Goal: Task Accomplishment & Management: Use online tool/utility

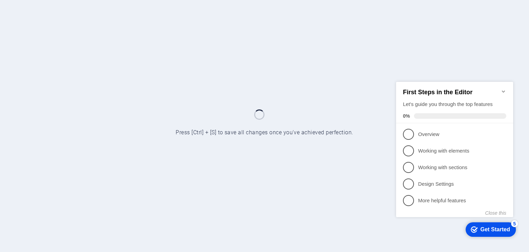
click at [503, 89] on icon "Minimize checklist" at bounding box center [504, 91] width 6 height 6
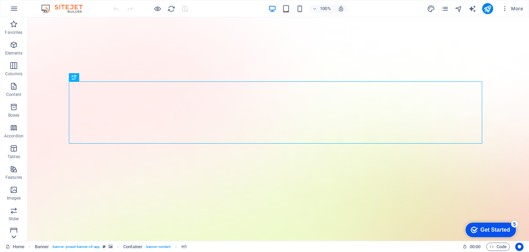
click at [12, 235] on icon at bounding box center [14, 237] width 10 height 10
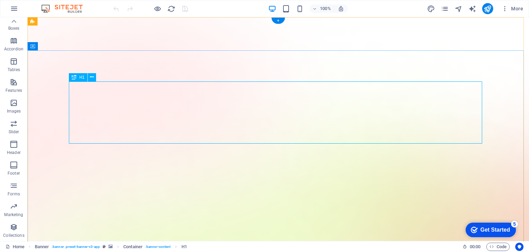
drag, startPoint x: 156, startPoint y: 125, endPoint x: 325, endPoint y: 125, distance: 168.5
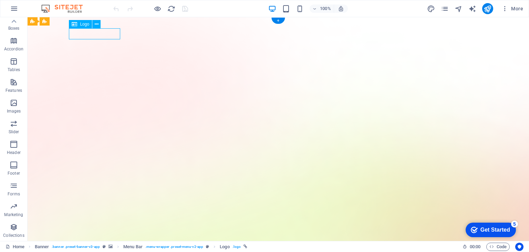
select select "px"
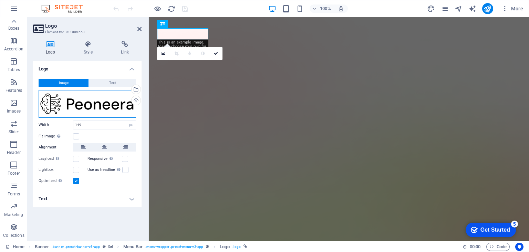
click at [96, 103] on div "Drag files here, click to choose files or select files from Files or our free s…" at bounding box center [88, 104] width 98 height 28
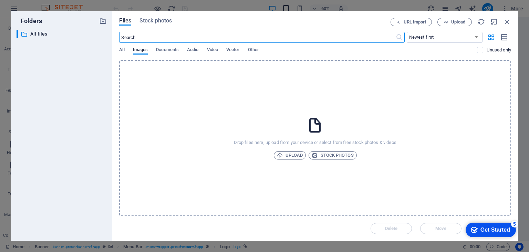
click at [286, 6] on div "Folders ​ All files All files Files Stock photos URL import Upload ​ Newest fir…" at bounding box center [264, 126] width 529 height 252
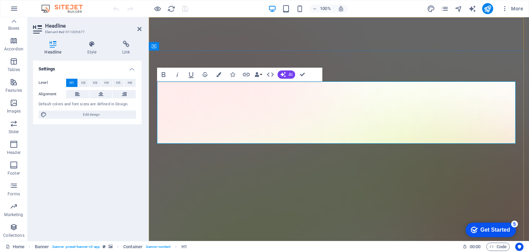
drag, startPoint x: 254, startPoint y: 131, endPoint x: 447, endPoint y: 136, distance: 193.0
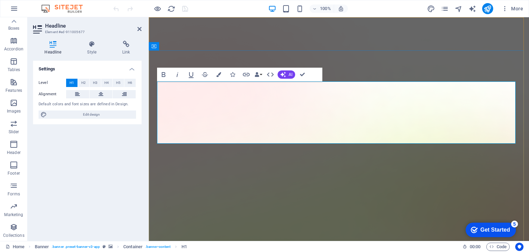
drag, startPoint x: 198, startPoint y: 102, endPoint x: 503, endPoint y: 96, distance: 304.6
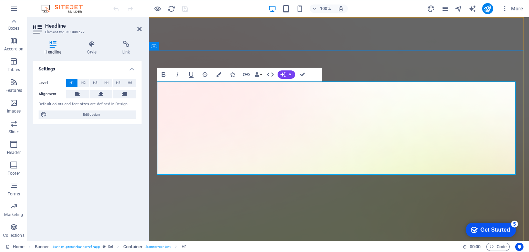
drag, startPoint x: 302, startPoint y: 157, endPoint x: 454, endPoint y: 155, distance: 152.3
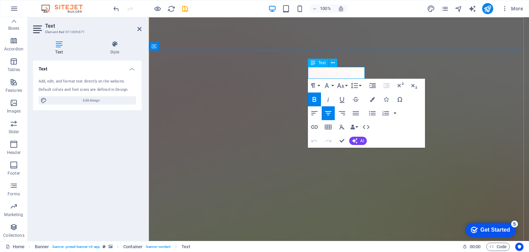
drag, startPoint x: 329, startPoint y: 72, endPoint x: 347, endPoint y: 72, distance: 17.9
drag, startPoint x: 340, startPoint y: 74, endPoint x: 332, endPoint y: 74, distance: 7.6
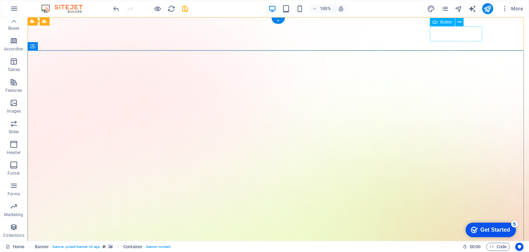
click at [454, 23] on div "Button" at bounding box center [442, 22] width 25 height 8
click at [461, 23] on icon at bounding box center [460, 22] width 4 height 7
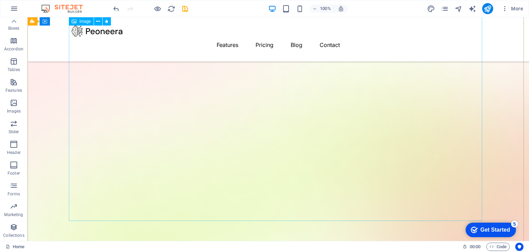
scroll to position [321, 0]
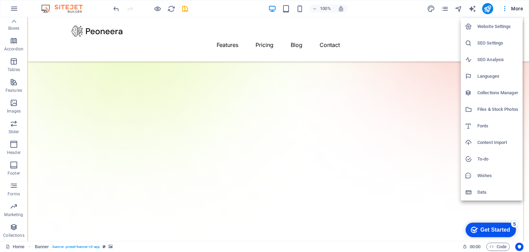
click at [523, 11] on div at bounding box center [264, 126] width 529 height 252
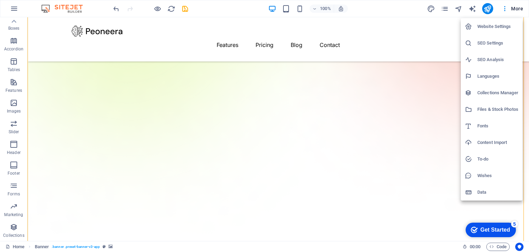
click at [497, 22] on li "Website Settings" at bounding box center [492, 26] width 62 height 17
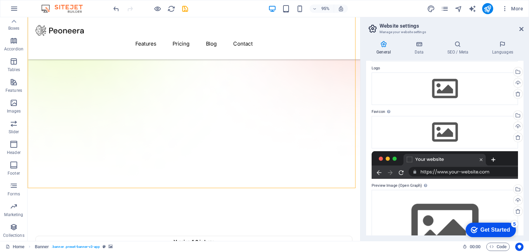
scroll to position [61, 0]
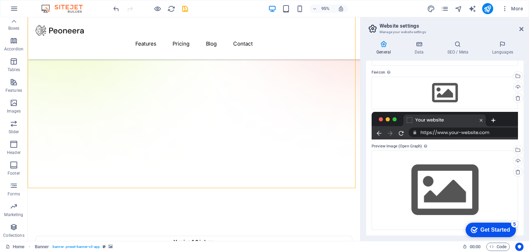
click at [442, 125] on div at bounding box center [445, 126] width 146 height 28
click at [525, 30] on aside "Website settings Manage your website settings General Data SEO / Meta Languages…" at bounding box center [444, 128] width 169 height 223
click at [521, 29] on icon at bounding box center [522, 29] width 4 height 6
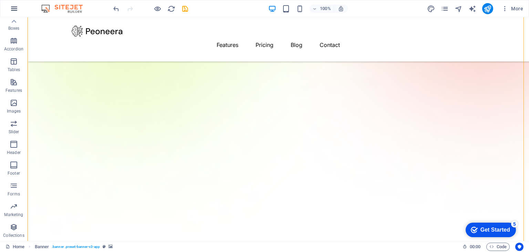
click at [0, 0] on icon "button" at bounding box center [0, 0] width 0 height 0
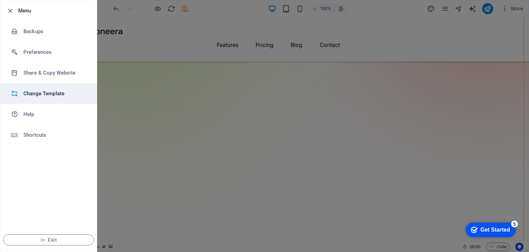
click at [50, 98] on li "Change Template" at bounding box center [48, 93] width 96 height 21
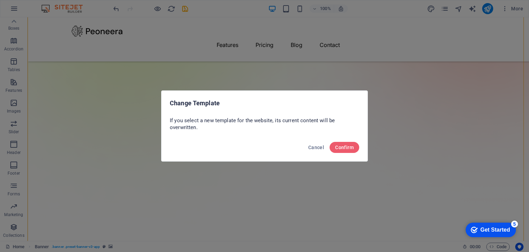
click at [155, 116] on div "Change Template If you select a new template for the website, its current conte…" at bounding box center [264, 126] width 529 height 252
click at [328, 145] on div "Cancel Confirm" at bounding box center [265, 148] width 206 height 23
click at [325, 146] on button "Cancel" at bounding box center [316, 147] width 21 height 11
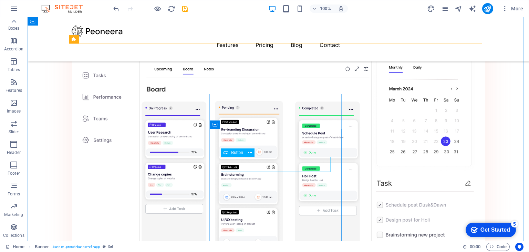
scroll to position [1010, 0]
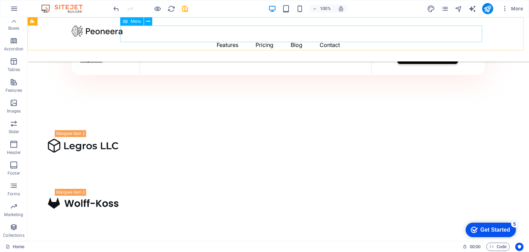
click at [291, 37] on nav "Features Pricing Blog Contact" at bounding box center [278, 45] width 413 height 17
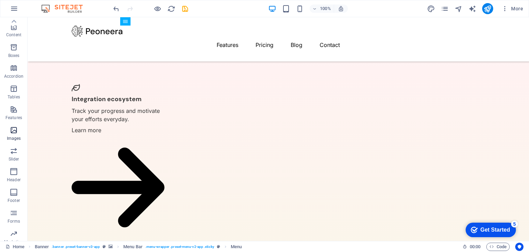
scroll to position [0, 0]
click at [183, 247] on span ". menu-wrapper .preset-menu-v2-app .sticky" at bounding box center [179, 246] width 69 height 8
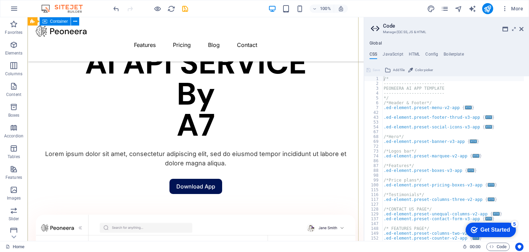
scroll to position [249, 0]
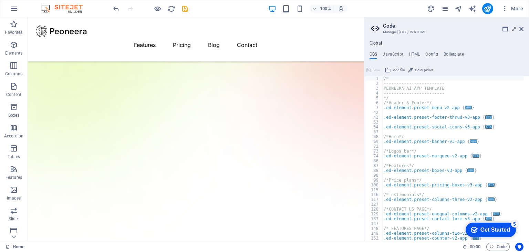
click at [519, 29] on header "Code Manage (S)CSS, JS & HTML" at bounding box center [447, 26] width 153 height 18
click at [522, 27] on icon at bounding box center [522, 29] width 4 height 6
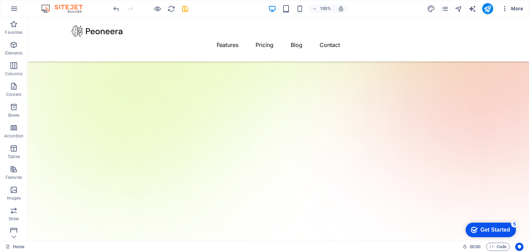
click at [505, 4] on button "More" at bounding box center [512, 8] width 27 height 11
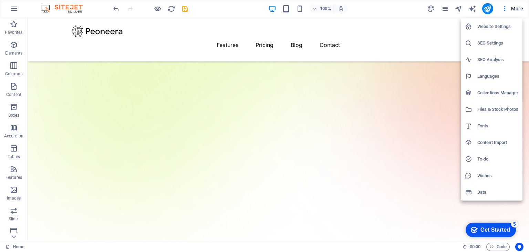
click at [491, 111] on h6 "Files & Stock Photos" at bounding box center [498, 109] width 41 height 8
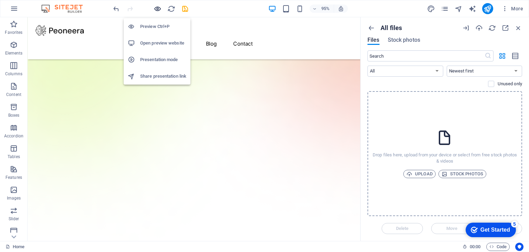
click at [0, 0] on icon "button" at bounding box center [0, 0] width 0 height 0
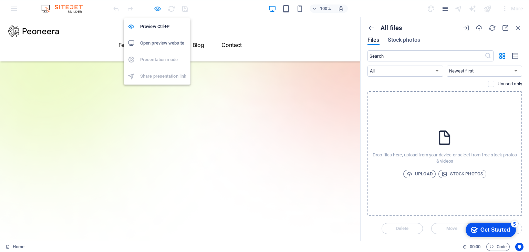
click at [0, 0] on icon "button" at bounding box center [0, 0] width 0 height 0
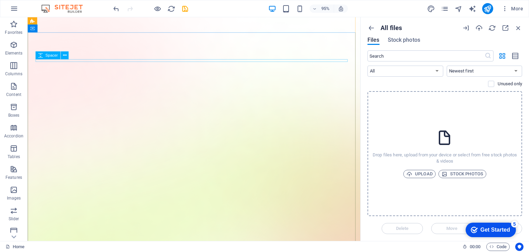
scroll to position [0, 0]
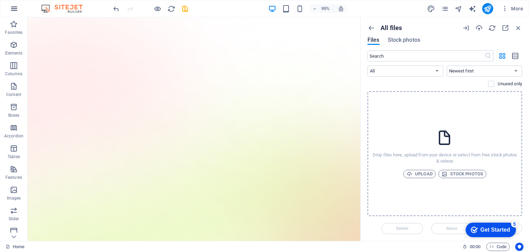
click at [0, 0] on icon "button" at bounding box center [0, 0] width 0 height 0
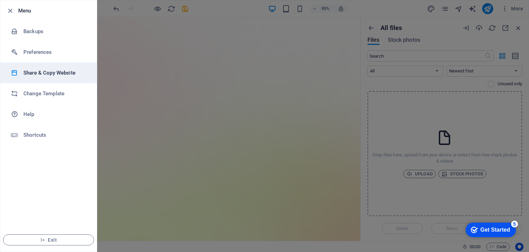
click at [49, 79] on li "Share & Copy Website" at bounding box center [48, 72] width 96 height 21
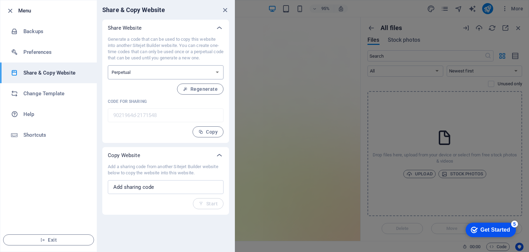
click at [177, 73] on select "One-time Perpetual" at bounding box center [166, 72] width 116 height 14
drag, startPoint x: 177, startPoint y: 73, endPoint x: 175, endPoint y: 87, distance: 13.9
click at [177, 73] on select "One-time Perpetual" at bounding box center [166, 72] width 116 height 14
click at [163, 193] on input "text" at bounding box center [166, 187] width 116 height 14
click at [163, 188] on input "text" at bounding box center [166, 187] width 116 height 14
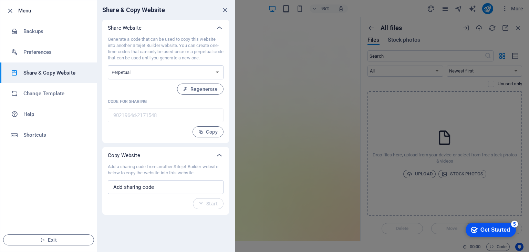
click at [166, 170] on p "Add a sharing code from another Sitejet Builder website below to copy the websi…" at bounding box center [166, 169] width 116 height 12
click at [169, 163] on div "Copy Website" at bounding box center [165, 155] width 127 height 17
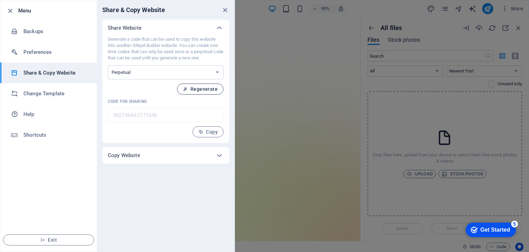
click at [197, 89] on span "Regenerate" at bounding box center [200, 89] width 35 height 6
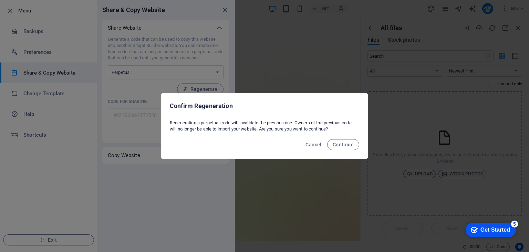
click at [195, 76] on div "Confirm Regeneration Regenerating a perpetual code will invalidate the previous…" at bounding box center [264, 126] width 529 height 252
click at [350, 145] on span "Continue" at bounding box center [343, 145] width 21 height 6
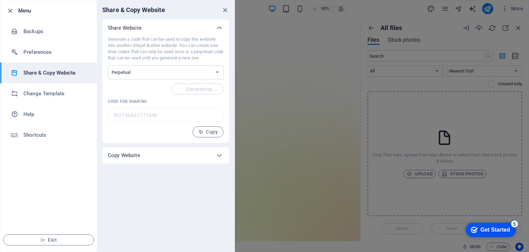
type input "cf43a7d3-2171548"
click at [357, 86] on div at bounding box center [264, 126] width 529 height 252
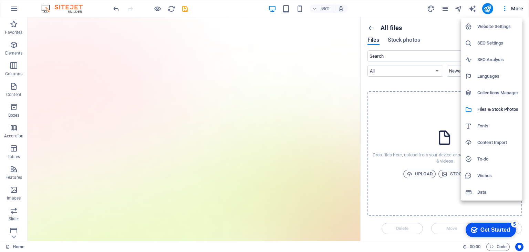
click at [498, 45] on h6 "SEO Settings" at bounding box center [498, 43] width 41 height 8
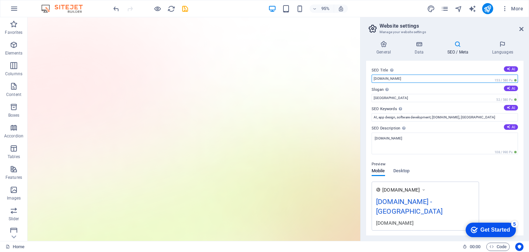
click at [411, 76] on input "[DOMAIN_NAME]" at bounding box center [445, 78] width 146 height 8
drag, startPoint x: 408, startPoint y: 80, endPoint x: 373, endPoint y: 79, distance: 34.5
click at [373, 79] on input "[DOMAIN_NAME]" at bounding box center [445, 78] width 146 height 8
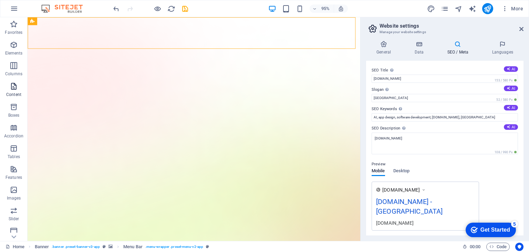
click at [14, 92] on p "Content" at bounding box center [13, 95] width 15 height 6
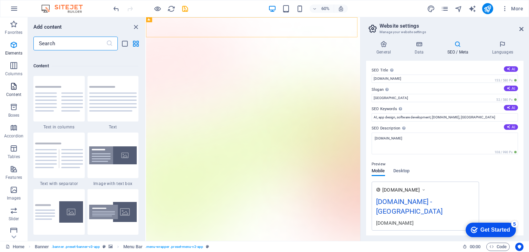
scroll to position [1205, 0]
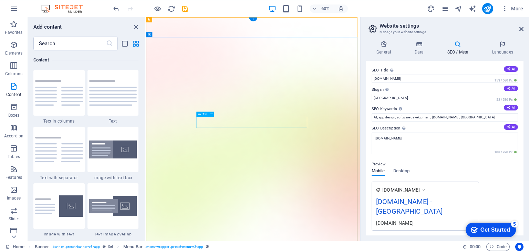
drag, startPoint x: 133, startPoint y: 27, endPoint x: 112, endPoint y: 10, distance: 27.0
click at [133, 27] on icon "close panel" at bounding box center [136, 27] width 8 height 8
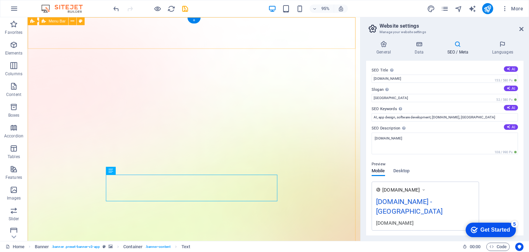
drag, startPoint x: 127, startPoint y: 42, endPoint x: 126, endPoint y: 52, distance: 10.4
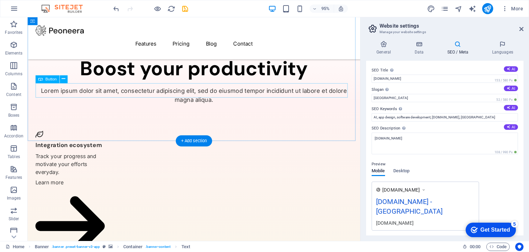
scroll to position [1738, 0]
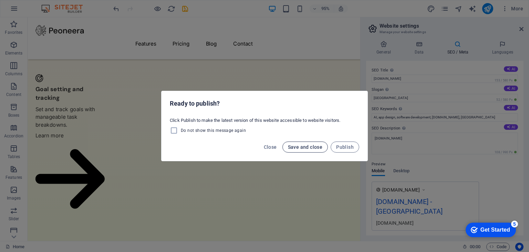
click at [310, 147] on span "Save and close" at bounding box center [305, 147] width 35 height 6
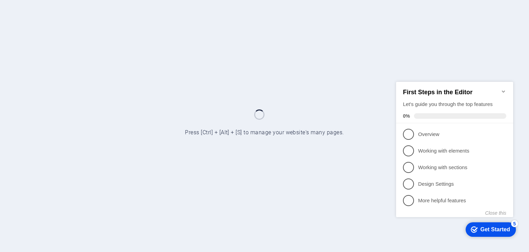
click at [503, 89] on icon "Minimize checklist" at bounding box center [504, 91] width 6 height 6
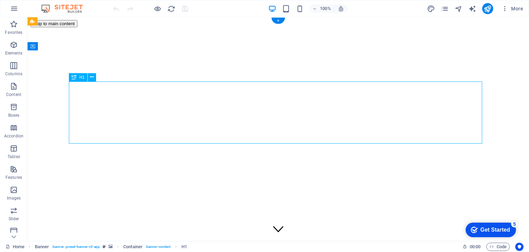
drag, startPoint x: 142, startPoint y: 99, endPoint x: 393, endPoint y: 108, distance: 251.3
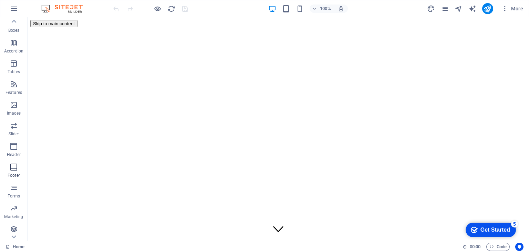
scroll to position [87, 0]
click at [0, 0] on icon "button" at bounding box center [0, 0] width 0 height 0
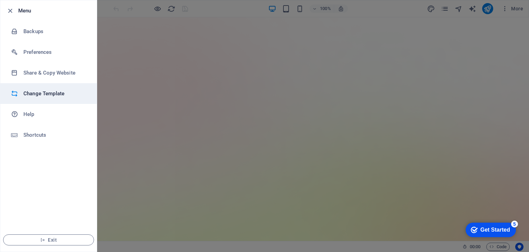
click at [39, 91] on h6 "Change Template" at bounding box center [55, 93] width 64 height 8
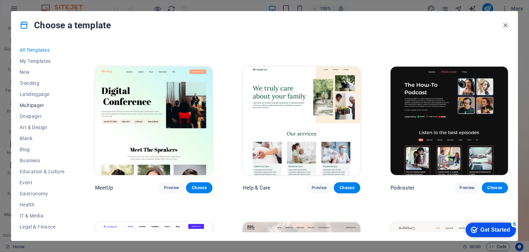
scroll to position [459, 0]
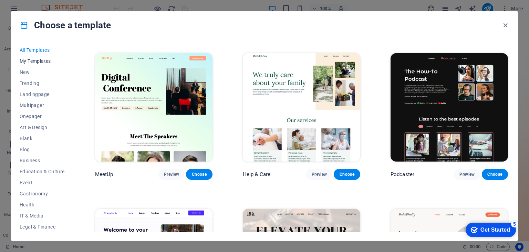
click at [38, 57] on button "My Templates" at bounding box center [42, 60] width 45 height 11
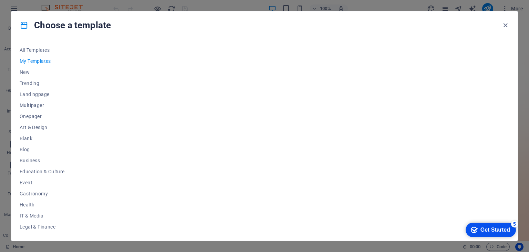
scroll to position [0, 0]
click at [37, 69] on button "New" at bounding box center [42, 71] width 45 height 11
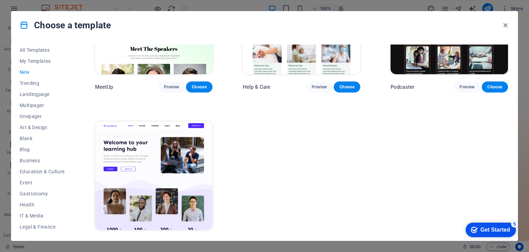
scroll to position [559, 0]
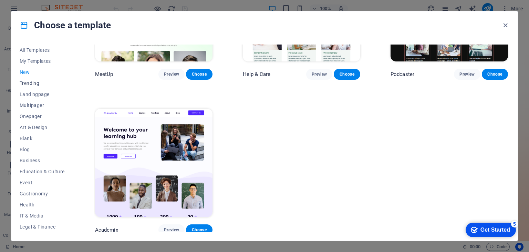
click at [38, 83] on span "Trending" at bounding box center [42, 83] width 45 height 6
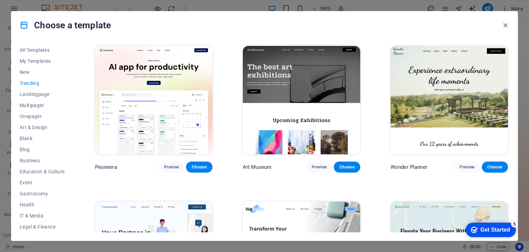
scroll to position [138, 0]
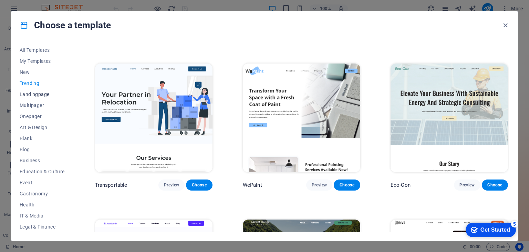
click at [37, 94] on span "Landingpage" at bounding box center [42, 94] width 45 height 6
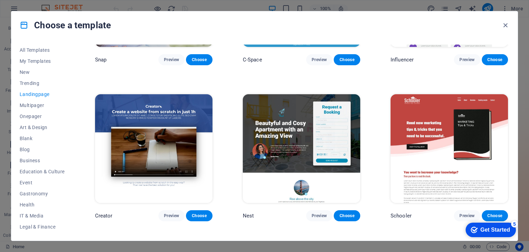
scroll to position [719, 0]
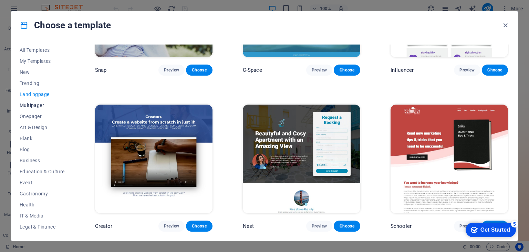
click at [29, 105] on span "Multipager" at bounding box center [42, 105] width 45 height 6
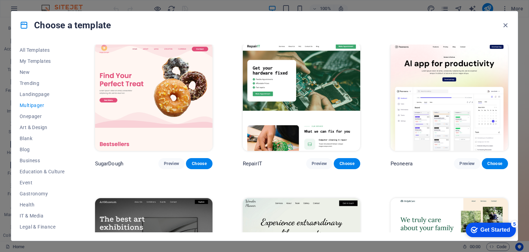
scroll to position [0, 0]
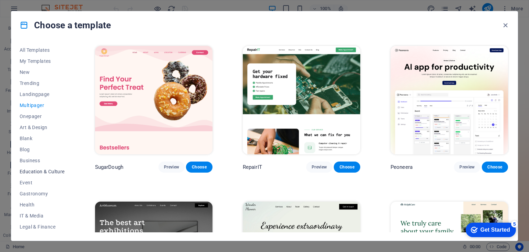
click at [36, 174] on span "Education & Culture" at bounding box center [42, 171] width 45 height 6
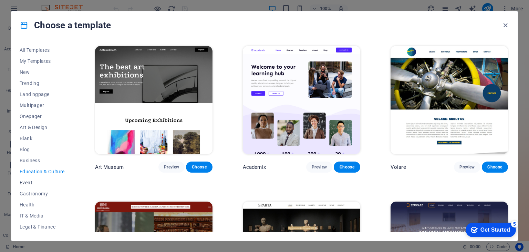
click at [34, 181] on span "Event" at bounding box center [42, 182] width 45 height 6
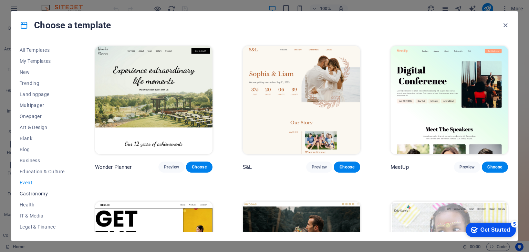
click at [37, 198] on button "Gastronomy" at bounding box center [42, 193] width 45 height 11
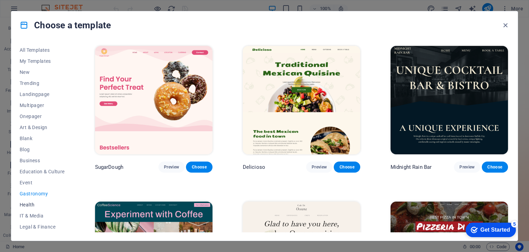
click at [34, 203] on span "Health" at bounding box center [42, 205] width 45 height 6
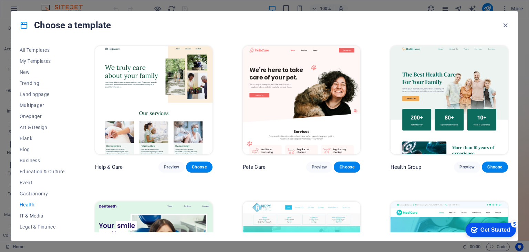
click at [34, 213] on span "IT & Media" at bounding box center [42, 216] width 45 height 6
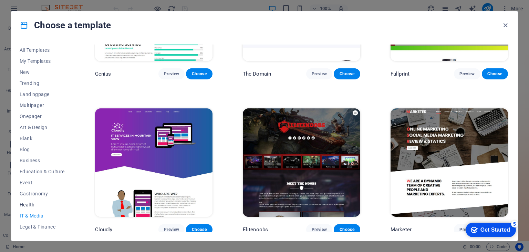
scroll to position [88, 0]
click at [32, 170] on span "Portfolio" at bounding box center [42, 171] width 45 height 6
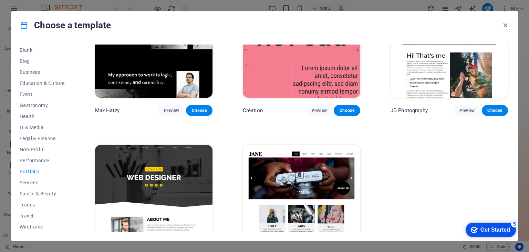
scroll to position [112, 0]
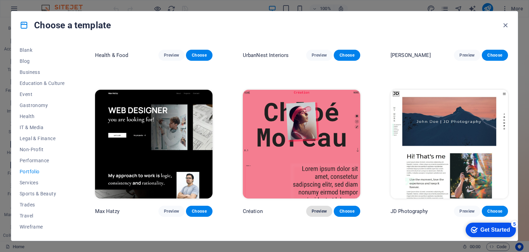
drag, startPoint x: 317, startPoint y: 203, endPoint x: 327, endPoint y: 207, distance: 10.9
click at [318, 204] on div "Création Preview Choose" at bounding box center [302, 152] width 120 height 128
click at [329, 207] on button "Preview" at bounding box center [319, 210] width 26 height 11
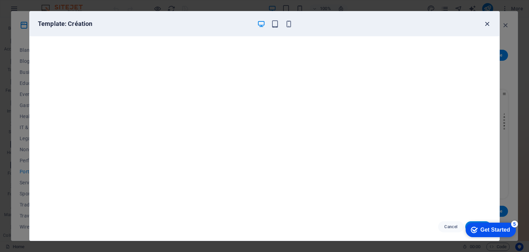
click at [489, 21] on icon "button" at bounding box center [487, 24] width 8 height 8
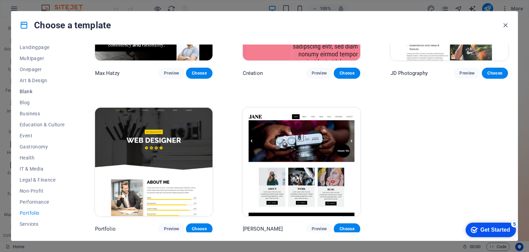
scroll to position [0, 0]
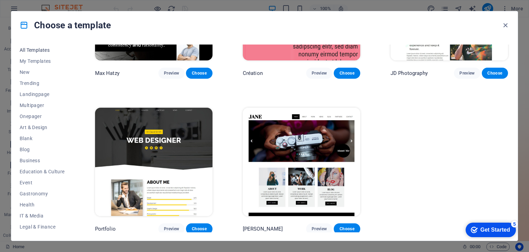
click at [31, 50] on span "All Templates" at bounding box center [42, 50] width 45 height 6
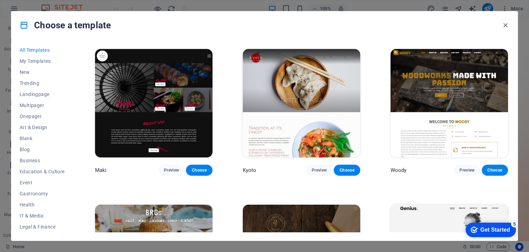
scroll to position [3422, 0]
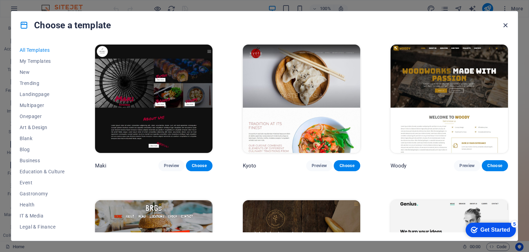
click at [0, 0] on icon "button" at bounding box center [0, 0] width 0 height 0
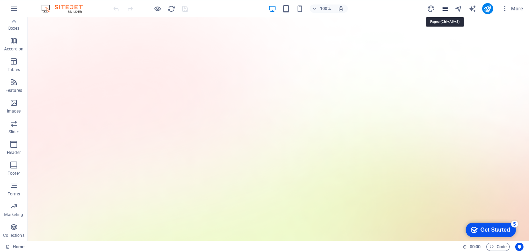
click at [0, 0] on icon "pages" at bounding box center [0, 0] width 0 height 0
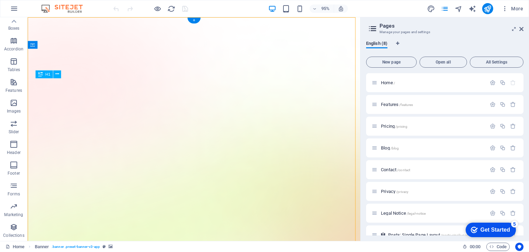
drag, startPoint x: 224, startPoint y: 115, endPoint x: 182, endPoint y: 150, distance: 54.8
click at [15, 228] on icon "button" at bounding box center [14, 227] width 8 height 8
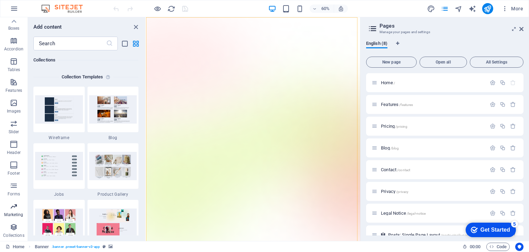
click at [14, 216] on p "Marketing" at bounding box center [13, 215] width 19 height 6
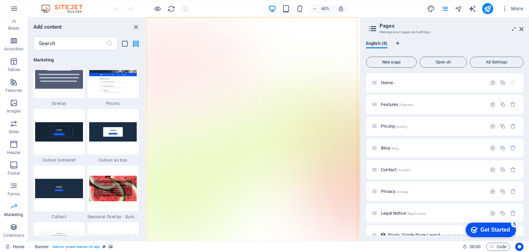
scroll to position [5612, 0]
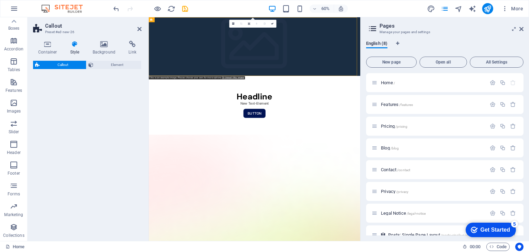
select select "rem"
select select "px"
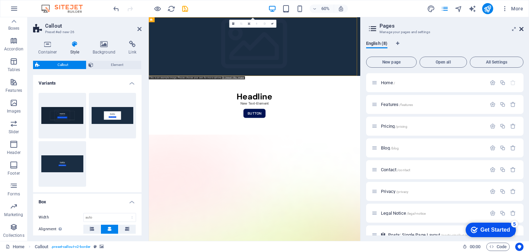
click at [521, 28] on icon at bounding box center [522, 29] width 4 height 6
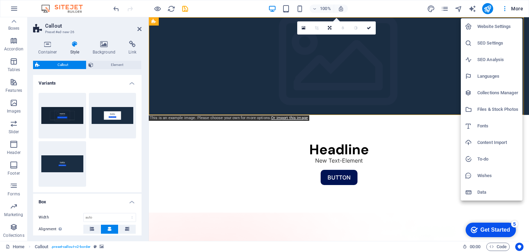
drag, startPoint x: 256, startPoint y: 227, endPoint x: 313, endPoint y: 204, distance: 61.5
click at [330, 215] on div at bounding box center [264, 126] width 529 height 252
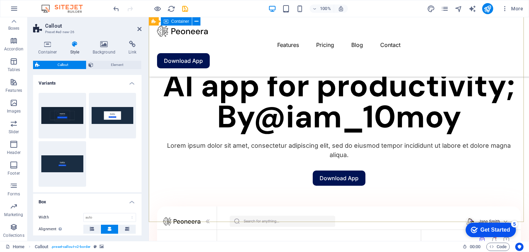
scroll to position [735, 0]
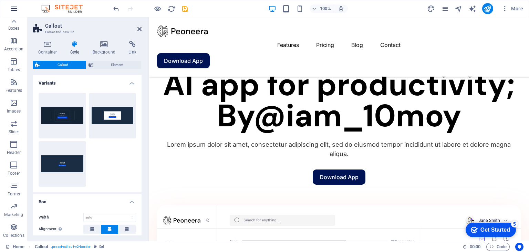
click at [0, 0] on icon "button" at bounding box center [0, 0] width 0 height 0
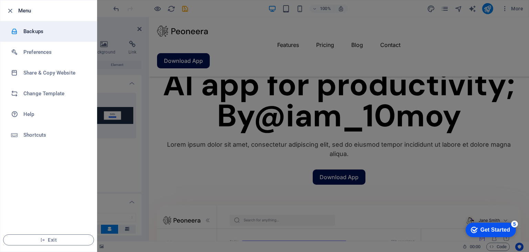
click at [46, 29] on h6 "Backups" at bounding box center [55, 31] width 64 height 8
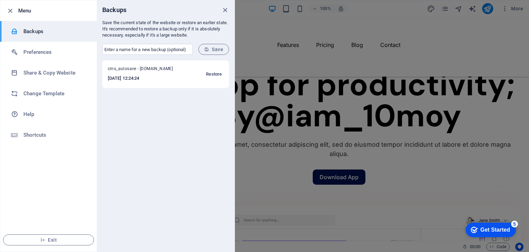
click at [211, 75] on span "Restore" at bounding box center [214, 74] width 16 height 8
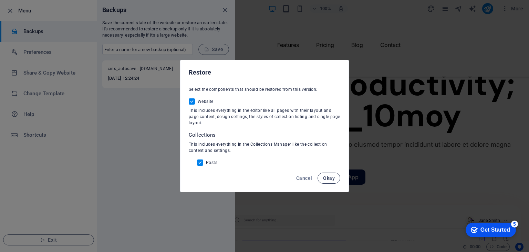
click at [332, 177] on span "Okay" at bounding box center [329, 178] width 12 height 6
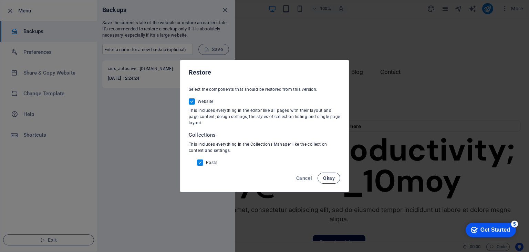
scroll to position [0, 0]
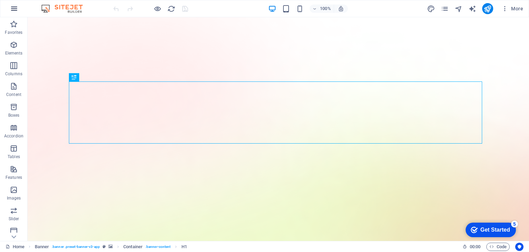
click at [0, 0] on button "button" at bounding box center [0, 0] width 0 height 0
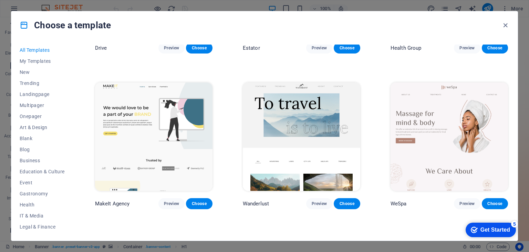
scroll to position [1516, 0]
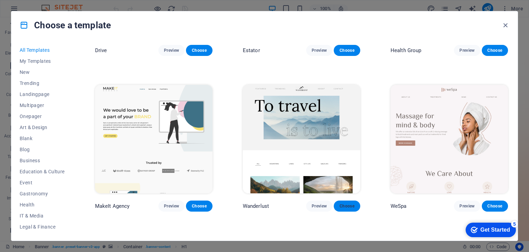
click at [342, 201] on button "Choose" at bounding box center [347, 205] width 26 height 11
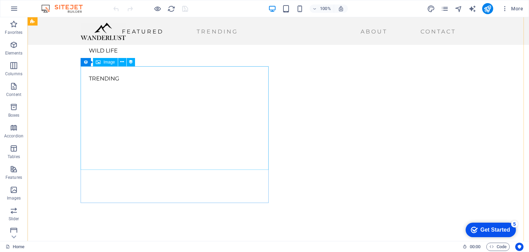
scroll to position [235, 0]
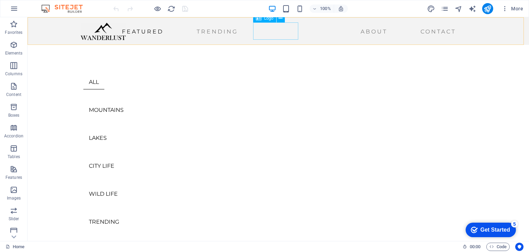
click at [126, 36] on div at bounding box center [103, 31] width 45 height 17
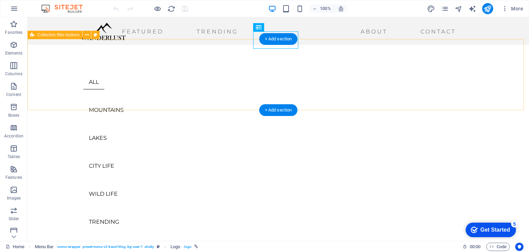
scroll to position [0, 0]
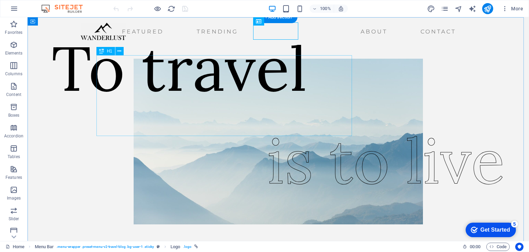
click at [274, 96] on div "To travel" at bounding box center [180, 68] width 256 height 81
click at [238, 101] on div "To travel" at bounding box center [180, 68] width 256 height 81
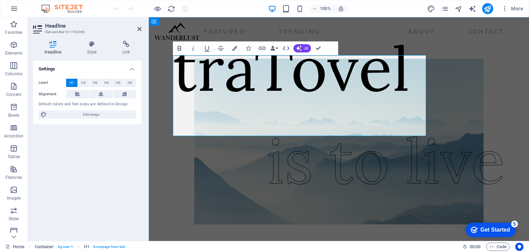
click at [391, 101] on h1 "traTovel" at bounding box center [291, 68] width 237 height 81
click at [405, 101] on h1 "traTovel" at bounding box center [291, 68] width 237 height 81
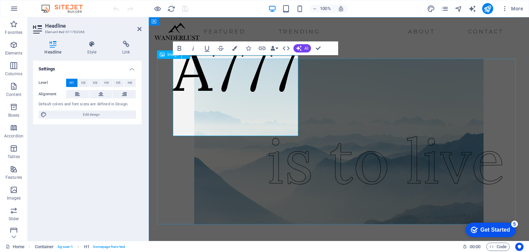
click at [521, 100] on figure at bounding box center [339, 141] width 364 height 165
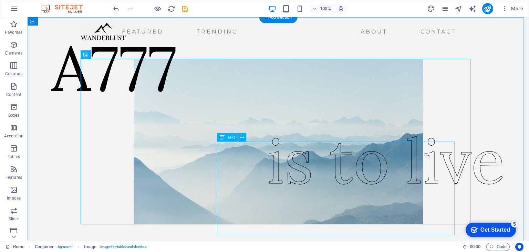
click at [341, 184] on div "is to live" at bounding box center [386, 161] width 238 height 94
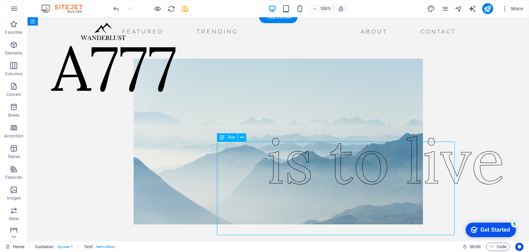
click at [341, 184] on div "is to live" at bounding box center [386, 161] width 238 height 94
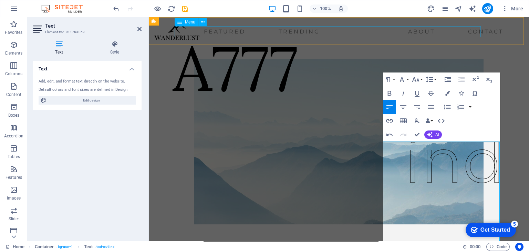
click at [308, 37] on nav "Featured Trending About Contact" at bounding box center [330, 31] width 352 height 11
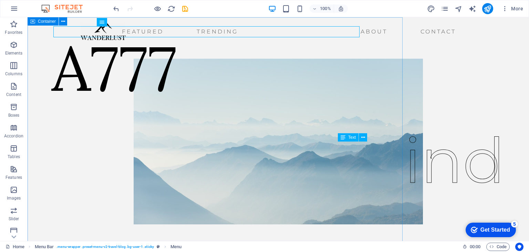
click at [314, 47] on div "A777 ind" at bounding box center [279, 141] width 502 height 248
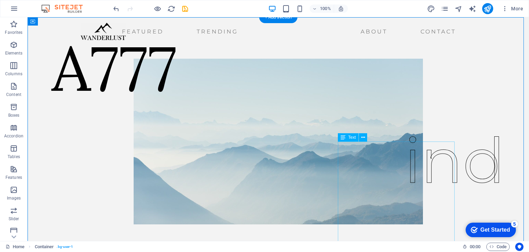
click at [404, 206] on div "ind" at bounding box center [454, 207] width 101 height 186
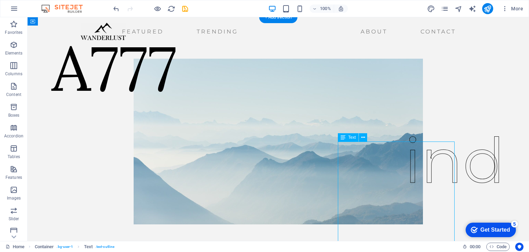
drag, startPoint x: 386, startPoint y: 204, endPoint x: 348, endPoint y: 203, distance: 37.9
click at [404, 203] on div "ind" at bounding box center [454, 207] width 101 height 186
click at [422, 202] on div "ind" at bounding box center [454, 207] width 101 height 186
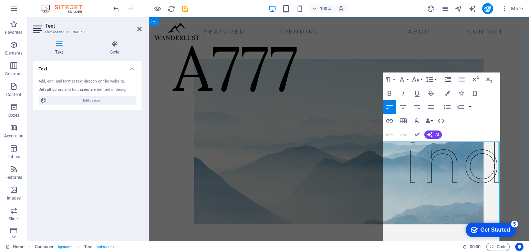
click at [452, 193] on p "ind" at bounding box center [454, 160] width 101 height 93
drag, startPoint x: 465, startPoint y: 192, endPoint x: 493, endPoint y: 192, distance: 27.6
click at [493, 192] on p "ind" at bounding box center [454, 160] width 101 height 93
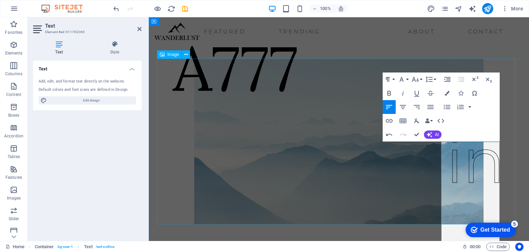
click at [517, 170] on div "A777 in" at bounding box center [339, 141] width 380 height 248
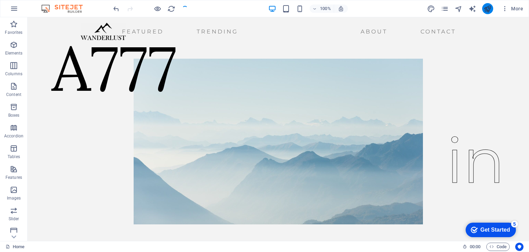
click at [483, 6] on button "publish" at bounding box center [487, 8] width 11 height 11
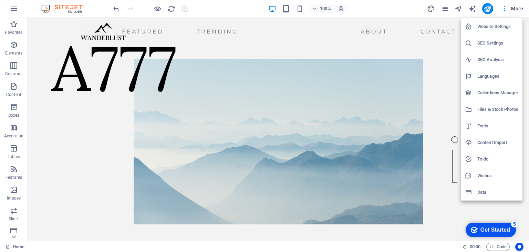
click at [444, 7] on div at bounding box center [264, 126] width 529 height 252
